Goal: Use online tool/utility

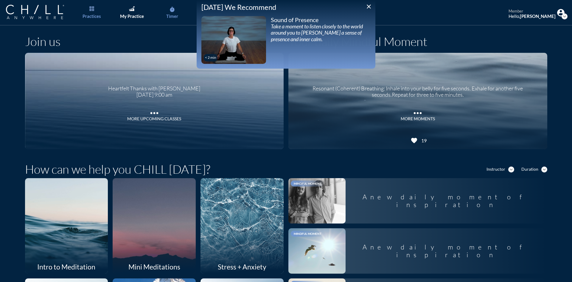
click at [173, 16] on div "Timer" at bounding box center [172, 15] width 12 height 5
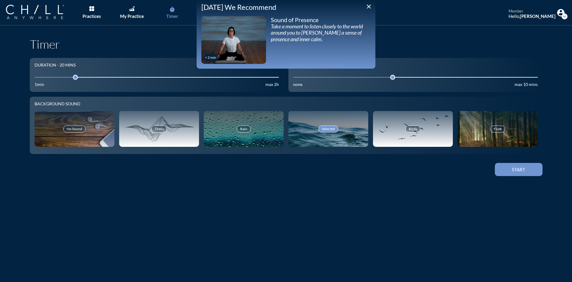
click at [54, 77] on input "20" at bounding box center [157, 77] width 245 height 6
drag, startPoint x: 57, startPoint y: 77, endPoint x: 50, endPoint y: 77, distance: 6.9
click at [51, 77] on div at bounding box center [55, 77] width 8 height 8
click at [525, 166] on button "Start" at bounding box center [519, 169] width 48 height 13
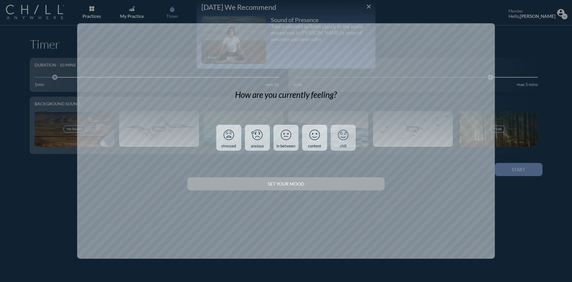
click at [345, 132] on icon at bounding box center [342, 134] width 15 height 15
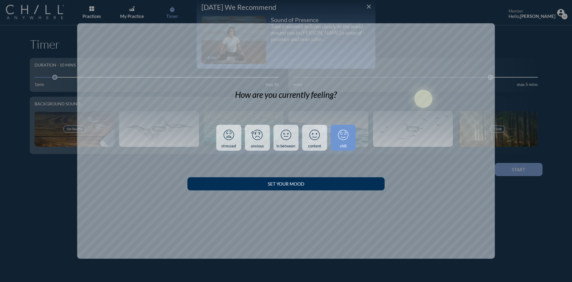
click at [346, 183] on div "Set your Mood" at bounding box center [286, 183] width 176 height 5
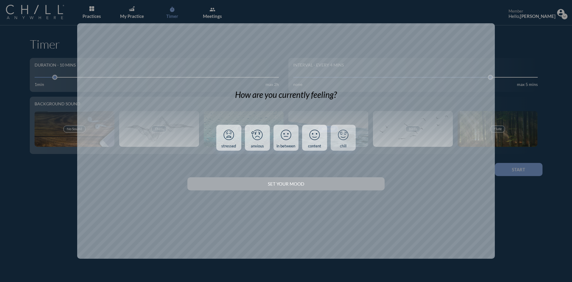
click at [344, 136] on icon at bounding box center [342, 134] width 15 height 15
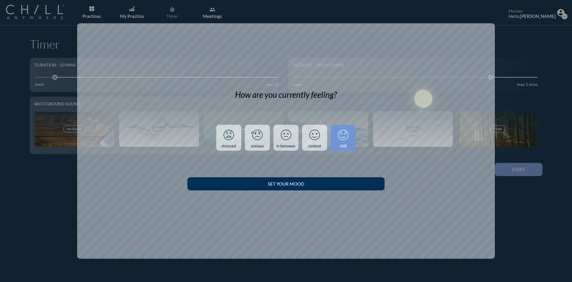
click at [341, 186] on button "Set your Mood" at bounding box center [285, 183] width 197 height 13
